Goal: Task Accomplishment & Management: Manage account settings

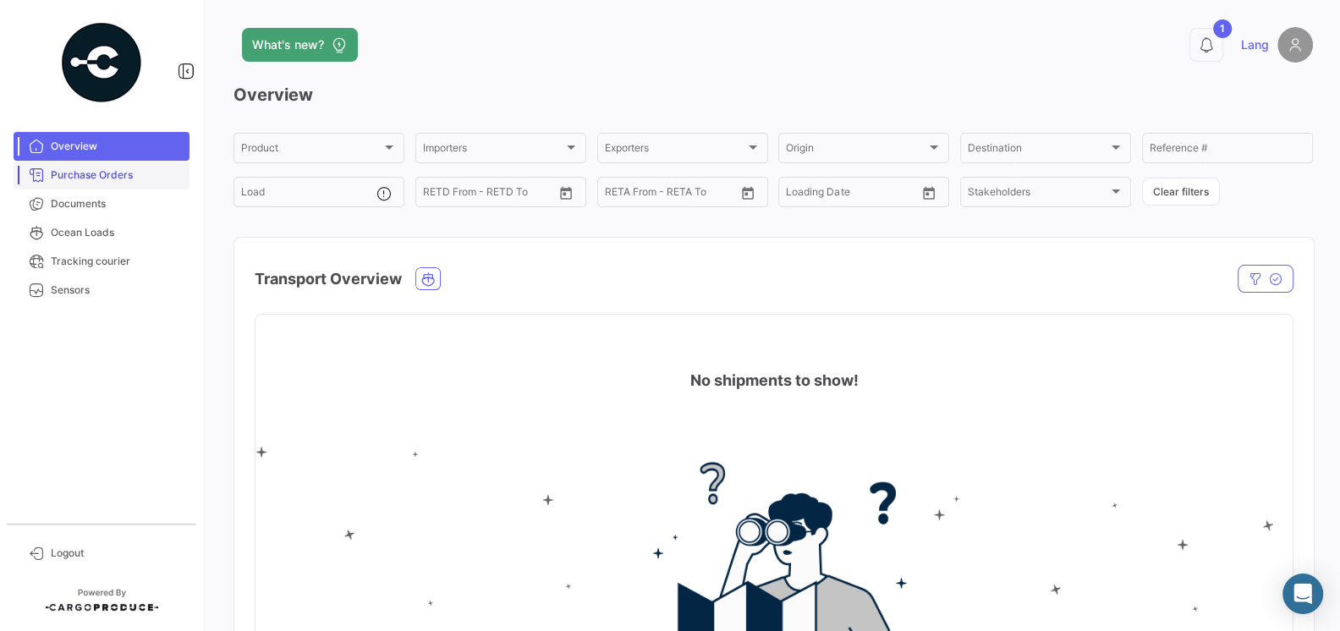
click at [87, 176] on span "Purchase Orders" at bounding box center [117, 174] width 132 height 15
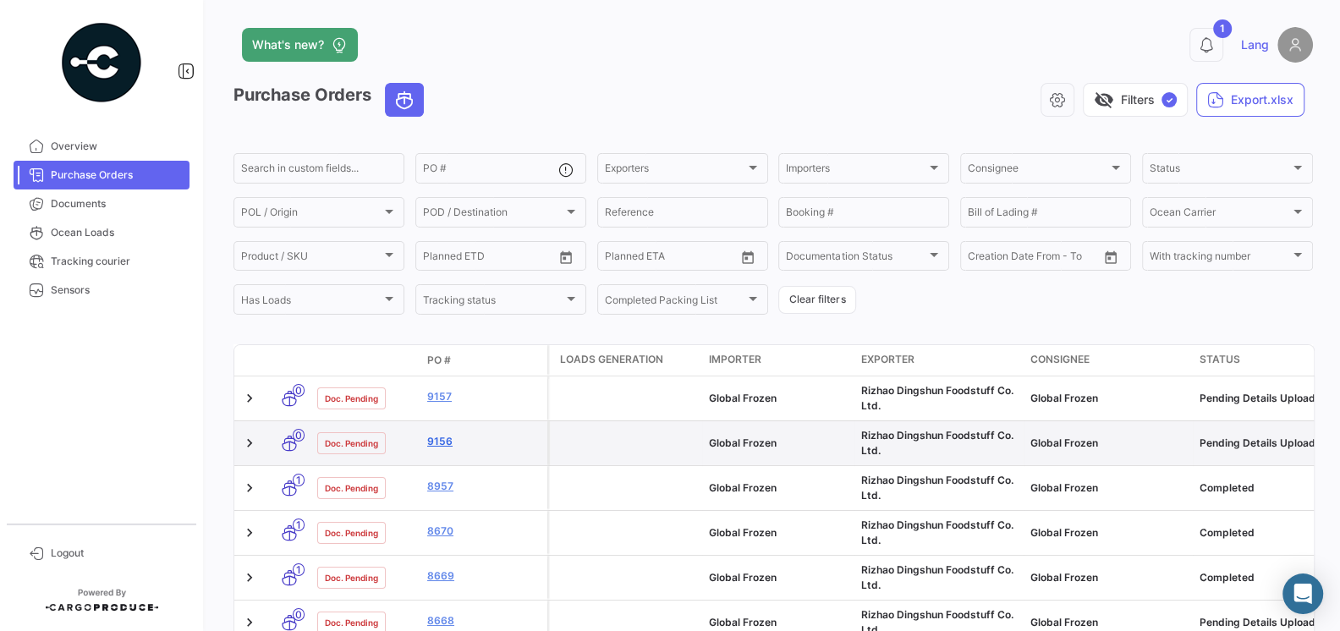
click at [436, 440] on link "9156" at bounding box center [483, 441] width 113 height 15
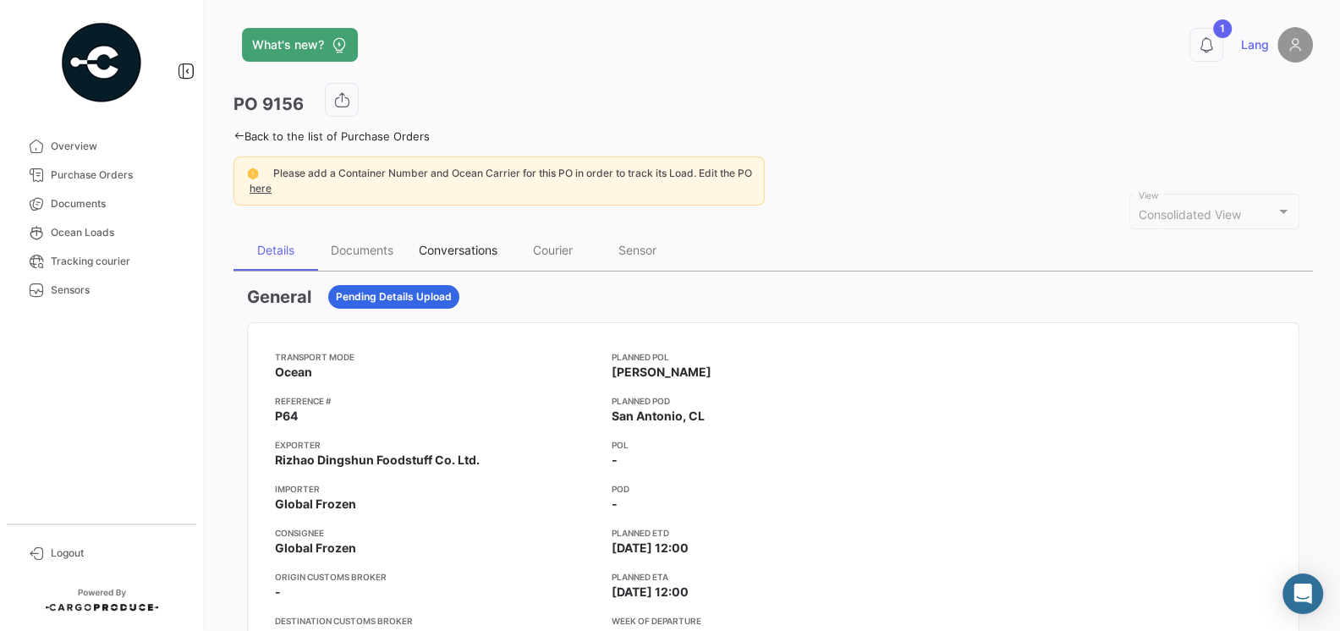
click at [432, 251] on div "Conversations" at bounding box center [458, 250] width 79 height 14
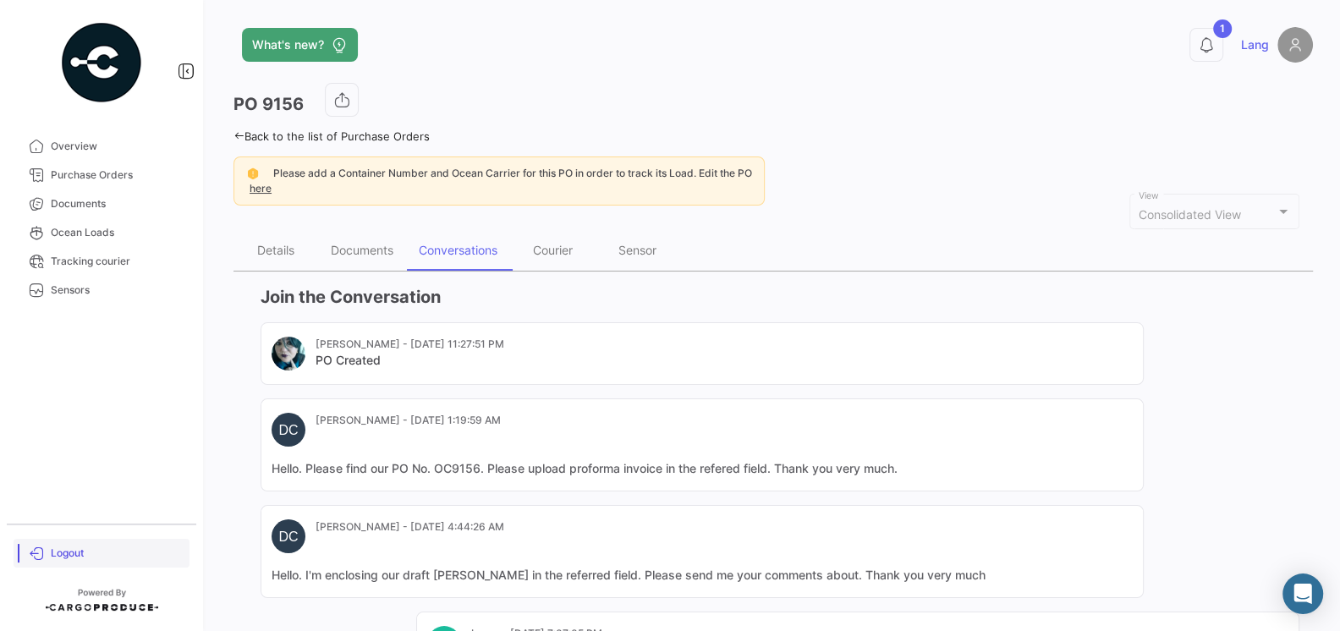
click at [57, 556] on span "Logout" at bounding box center [117, 553] width 132 height 15
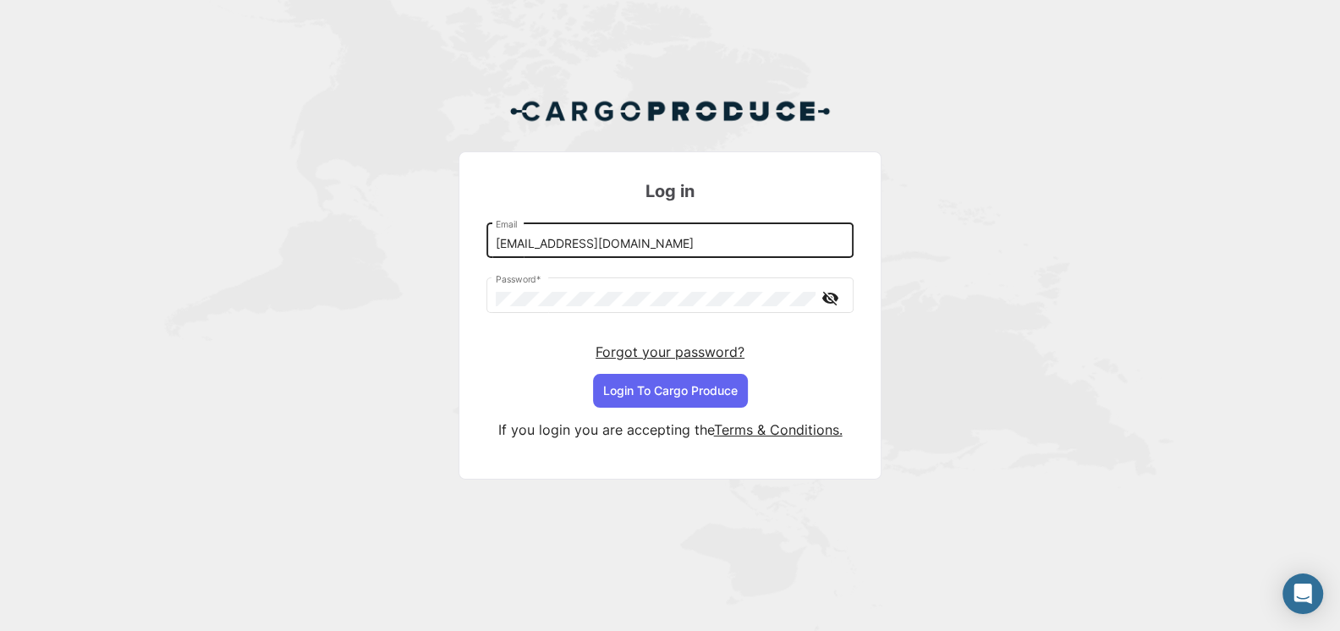
click at [567, 249] on input "[EMAIL_ADDRESS][DOMAIN_NAME]" at bounding box center [670, 244] width 349 height 14
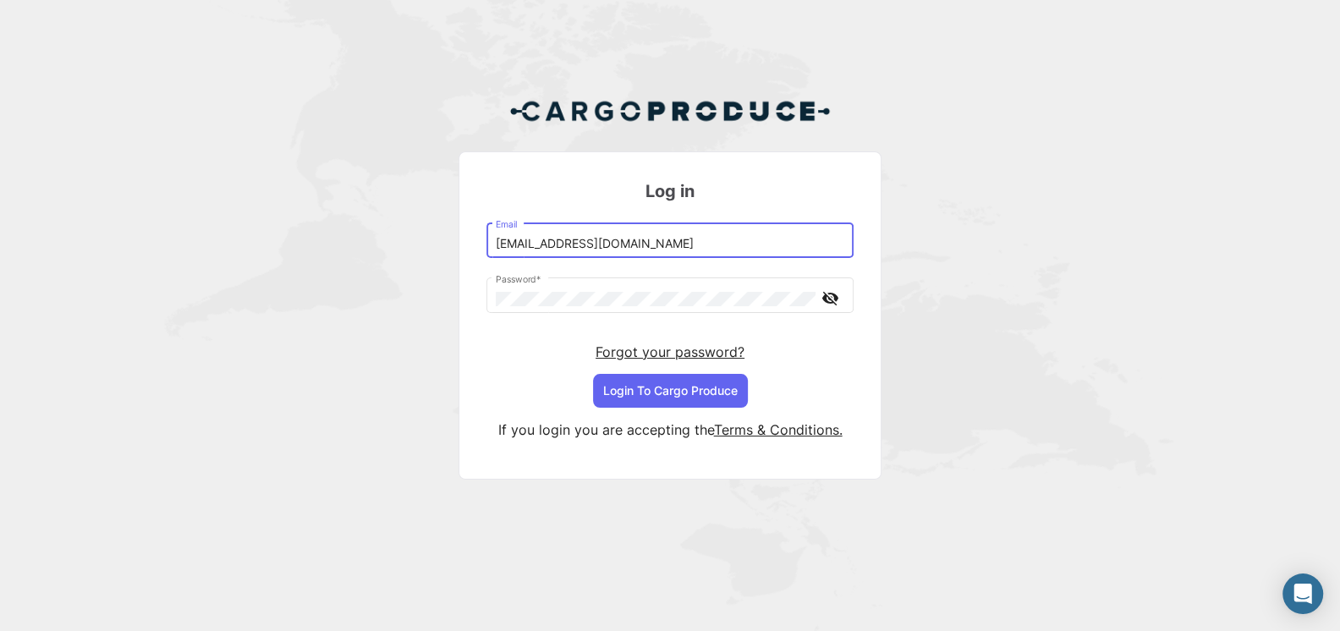
type input "[EMAIL_ADDRESS][DOMAIN_NAME]"
click at [703, 387] on button "Login To Cargo Produce" at bounding box center [670, 391] width 155 height 34
